Goal: Task Accomplishment & Management: Complete application form

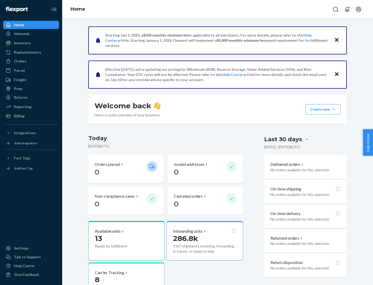
click at [334, 109] on button "Create new Create new inbound Create new order Create new product" at bounding box center [323, 109] width 35 height 10
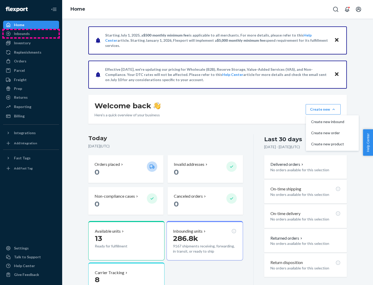
click at [31, 34] on div "Inbounds" at bounding box center [31, 33] width 55 height 7
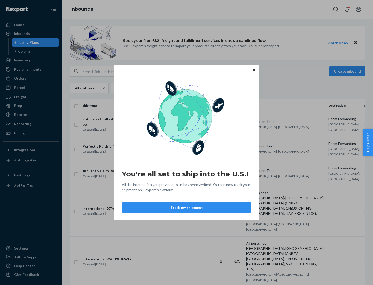
click at [187, 208] on button "Track my shipment" at bounding box center [187, 207] width 130 height 10
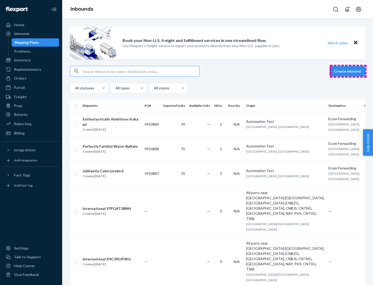
click at [348, 71] on button "Create inbound" at bounding box center [348, 71] width 36 height 10
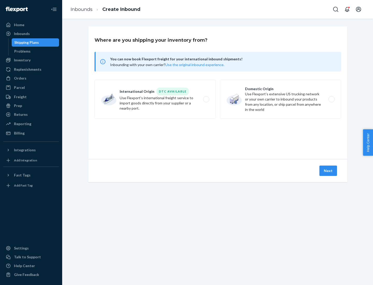
click at [155, 99] on label "International Origin DTC Available Use Flexport's international freight service…" at bounding box center [155, 99] width 121 height 39
click at [206, 99] on input "International Origin DTC Available Use Flexport's international freight service…" at bounding box center [207, 99] width 3 height 3
radio input "true"
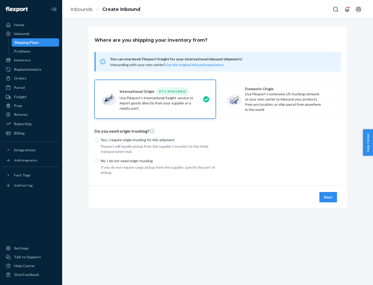
click at [158, 161] on p "No, I do not need origin trucking" at bounding box center [158, 160] width 115 height 5
click at [99, 161] on input "No, I do not need origin trucking" at bounding box center [97, 161] width 4 height 4
radio input "true"
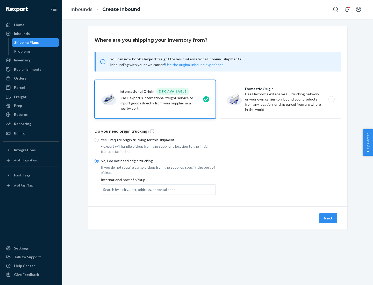
click at [138, 189] on div "Search by a city, port, address, or postal code" at bounding box center [139, 189] width 73 height 5
click at [104, 189] on input "Search by a city, port, address, or postal code" at bounding box center [103, 189] width 1 height 5
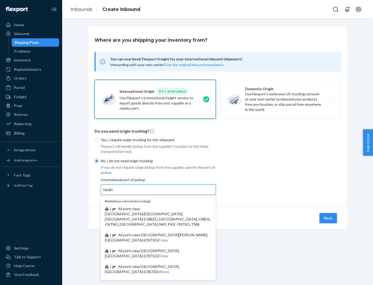
click at [153, 209] on span "| All ports near [GEOGRAPHIC_DATA]/[GEOGRAPHIC_DATA], [GEOGRAPHIC_DATA] (CNBZG,…" at bounding box center [158, 216] width 106 height 20
click at [114, 192] on input "tianjin" at bounding box center [108, 189] width 11 height 5
type input "All ports near [GEOGRAPHIC_DATA]/[GEOGRAPHIC_DATA], [GEOGRAPHIC_DATA] (CNBZG, […"
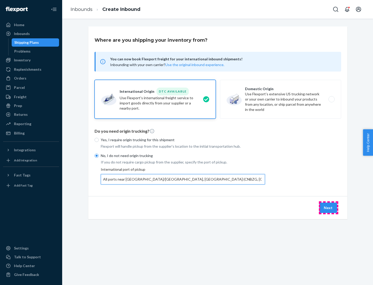
click at [328, 208] on button "Next" at bounding box center [328, 208] width 18 height 10
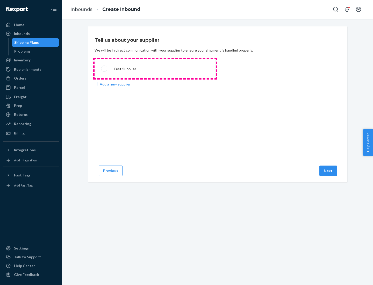
click at [155, 69] on label "Test Supplier" at bounding box center [155, 68] width 121 height 19
click at [104, 69] on input "Test Supplier" at bounding box center [102, 68] width 3 height 3
radio input "true"
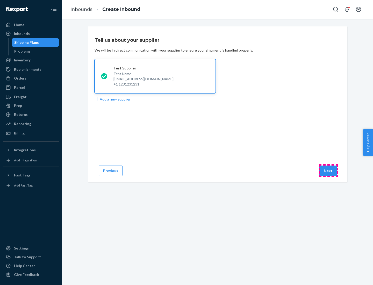
click at [328, 171] on button "Next" at bounding box center [328, 171] width 18 height 10
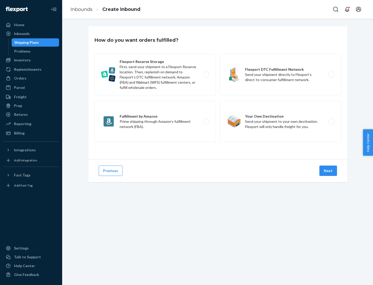
click at [155, 75] on label "Flexport Reserve Storage First, send your shipment to a Flexport Reserve locati…" at bounding box center [155, 74] width 121 height 41
click at [206, 75] on input "Flexport Reserve Storage First, send your shipment to a Flexport Reserve locati…" at bounding box center [207, 74] width 3 height 3
radio input "true"
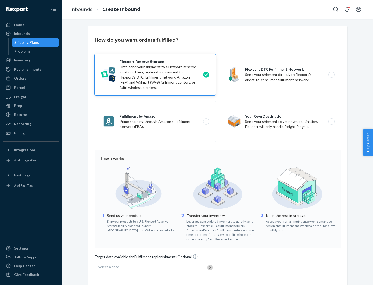
scroll to position [42, 0]
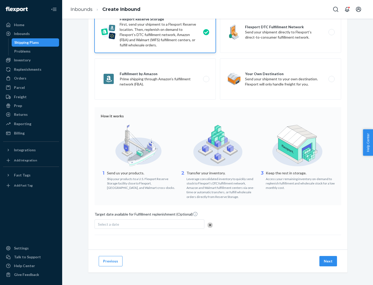
click at [328, 261] on button "Next" at bounding box center [328, 261] width 18 height 10
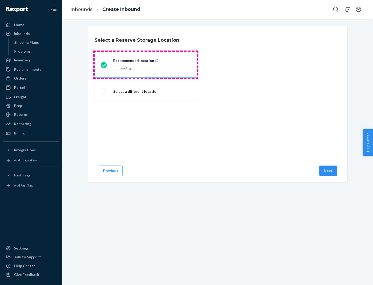
click at [146, 65] on div "Loading..." at bounding box center [135, 68] width 44 height 8
click at [104, 65] on input "Recommended location Loading..." at bounding box center [102, 64] width 3 height 3
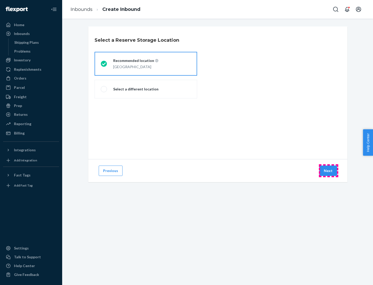
click at [328, 171] on button "Next" at bounding box center [328, 171] width 18 height 10
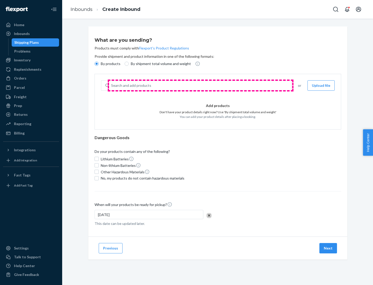
click at [201, 85] on div "Search and add products" at bounding box center [200, 85] width 182 height 9
click at [112, 85] on input "Search and add products" at bounding box center [111, 85] width 1 height 5
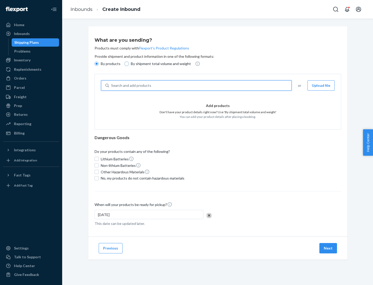
click at [126, 64] on input "By shipment total volume and weight" at bounding box center [127, 64] width 4 height 4
radio input "true"
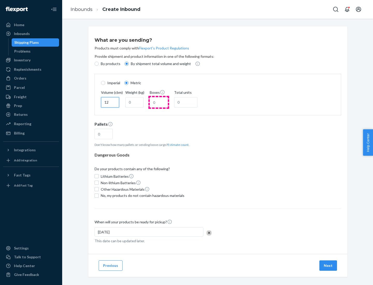
type input "12"
type input "22"
type input "222"
type input "121"
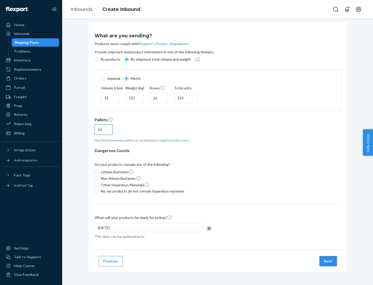
type input "10"
click at [142, 191] on span "No, my products do not contain hazardous materials" at bounding box center [143, 191] width 84 height 5
click at [99, 191] on input "No, my products do not contain hazardous materials" at bounding box center [97, 191] width 4 height 4
checkbox input "true"
click at [328, 261] on button "Next" at bounding box center [328, 261] width 18 height 10
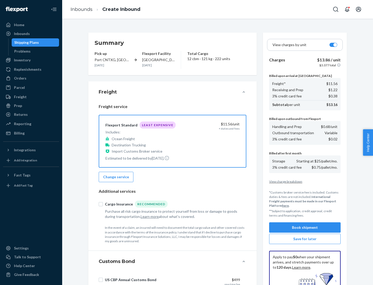
scroll to position [76, 0]
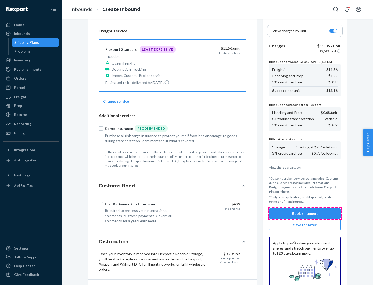
click at [305, 213] on button "Book shipment" at bounding box center [305, 213] width 72 height 10
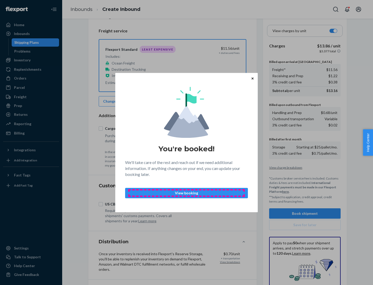
click at [187, 193] on p "View booking" at bounding box center [187, 192] width 114 height 5
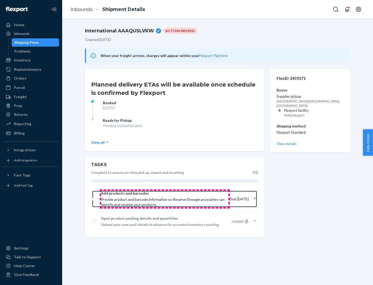
click at [165, 199] on span "Provide product and barcode information so Reserve Storage associates can ident…" at bounding box center [163, 202] width 124 height 10
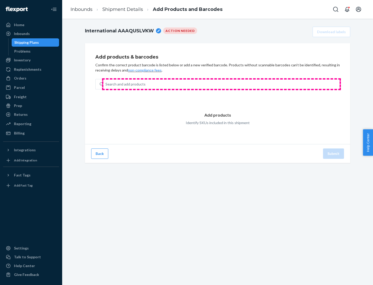
click at [221, 84] on div "Search and add products" at bounding box center [221, 84] width 236 height 9
click at [106, 84] on input "Search and add products" at bounding box center [105, 84] width 1 height 5
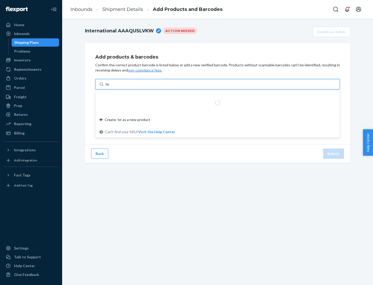
type input "test"
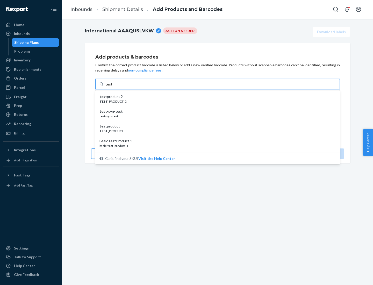
scroll to position [19, 0]
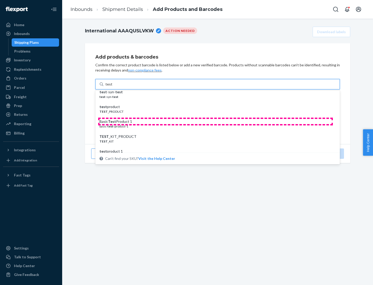
click at [216, 122] on div "Basic Test Product 1" at bounding box center [215, 121] width 232 height 5
click at [112, 87] on input "test" at bounding box center [108, 84] width 7 height 5
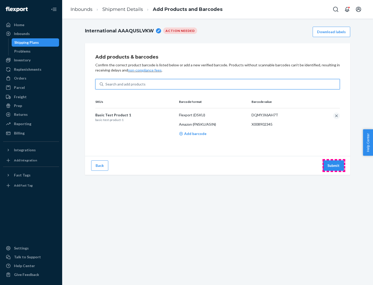
click at [334, 165] on button "Submit" at bounding box center [333, 165] width 21 height 10
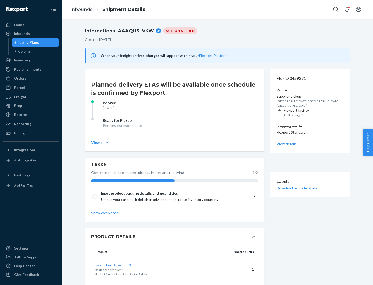
scroll to position [9, 0]
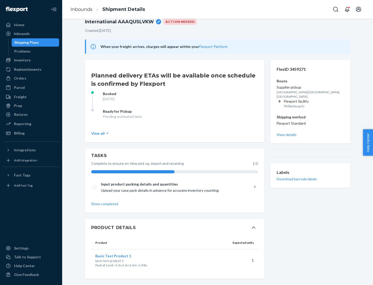
click at [122, 256] on span "Basic Test Product 1" at bounding box center [113, 256] width 36 height 4
